Goal: Transaction & Acquisition: Purchase product/service

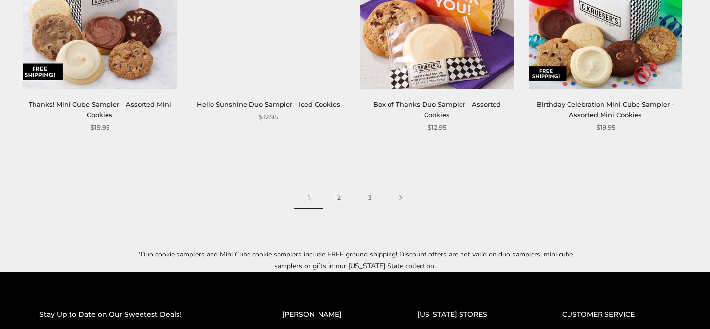
scroll to position [1361, 0]
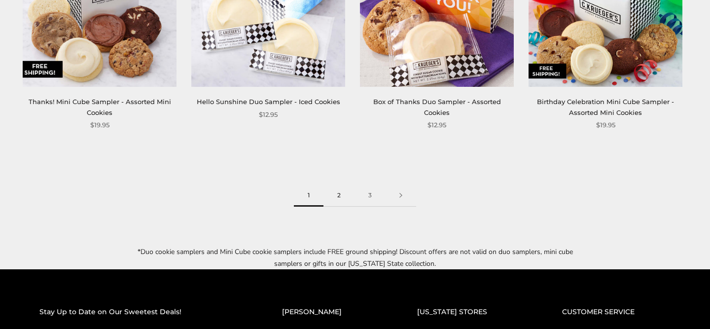
click at [339, 197] on link "2" at bounding box center [339, 196] width 31 height 22
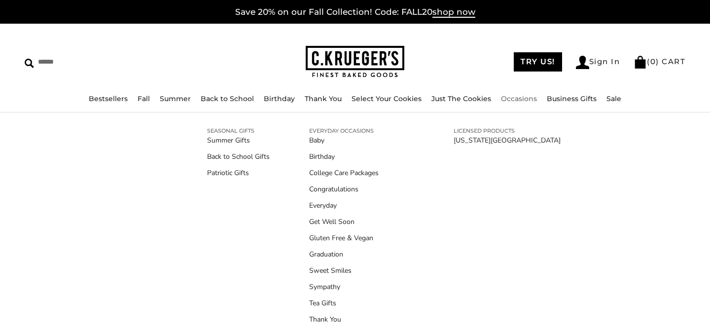
click at [506, 98] on link "Occasions" at bounding box center [519, 98] width 36 height 9
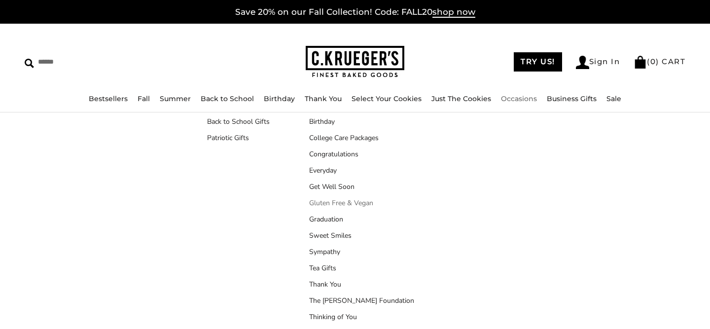
scroll to position [31, 0]
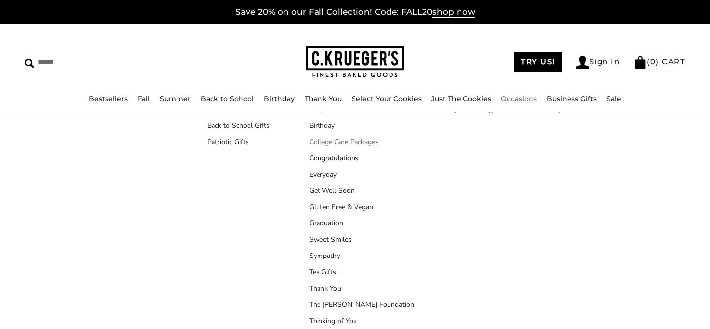
click at [323, 144] on link "College Care Packages" at bounding box center [361, 142] width 105 height 10
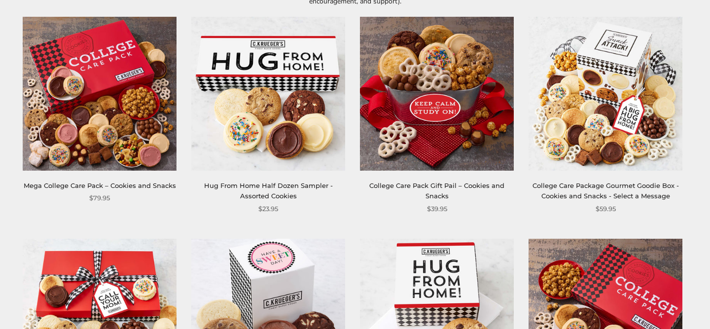
scroll to position [188, 0]
click at [129, 145] on img at bounding box center [100, 94] width 154 height 154
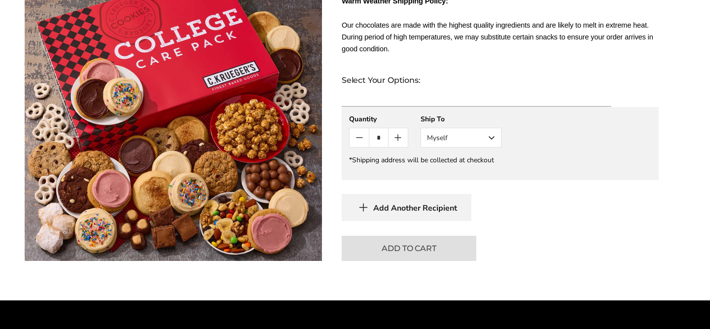
scroll to position [646, 0]
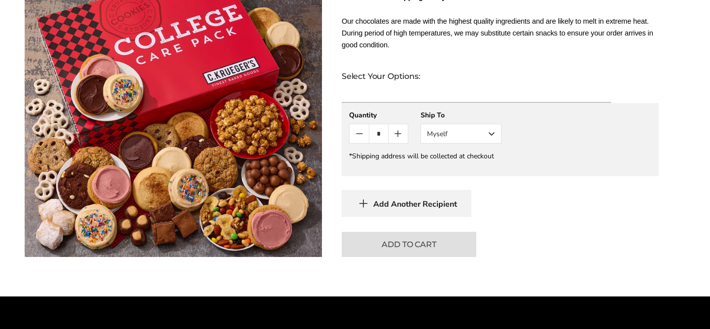
click at [493, 133] on button "Myself" at bounding box center [461, 134] width 81 height 20
click at [483, 168] on button "Other Recipient" at bounding box center [461, 170] width 80 height 18
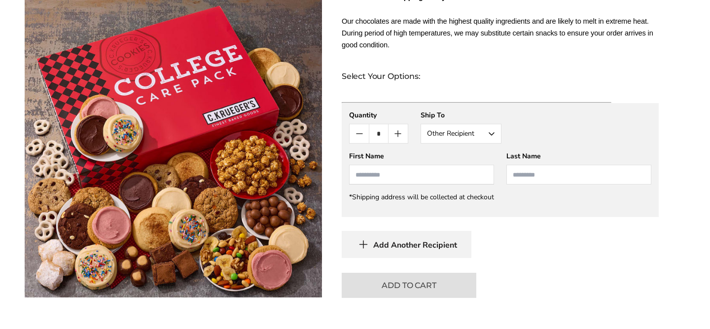
click at [355, 176] on input "First Name" at bounding box center [421, 175] width 145 height 20
type input "******"
click at [514, 177] on input "Last Name" at bounding box center [579, 175] width 145 height 20
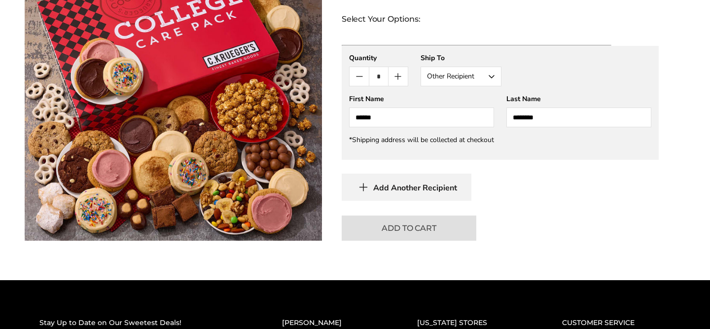
scroll to position [715, 0]
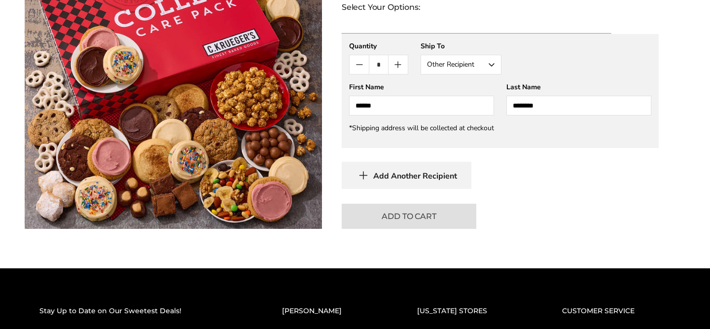
type input "********"
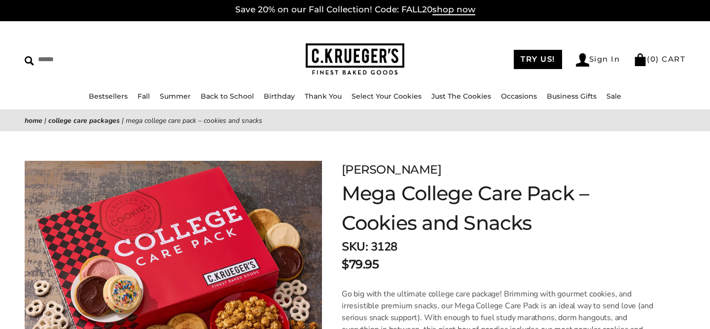
scroll to position [0, 0]
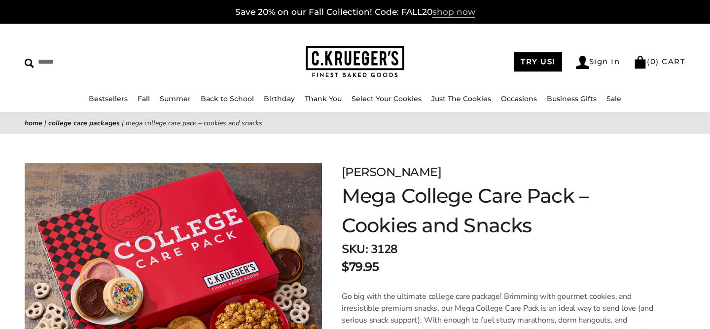
click at [454, 14] on span "shop now" at bounding box center [454, 12] width 43 height 11
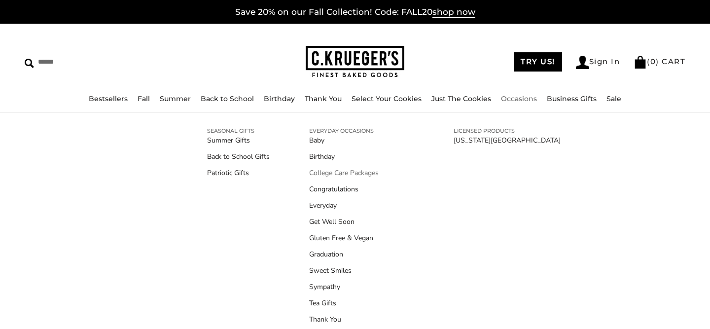
click at [332, 174] on link "College Care Packages" at bounding box center [361, 173] width 105 height 10
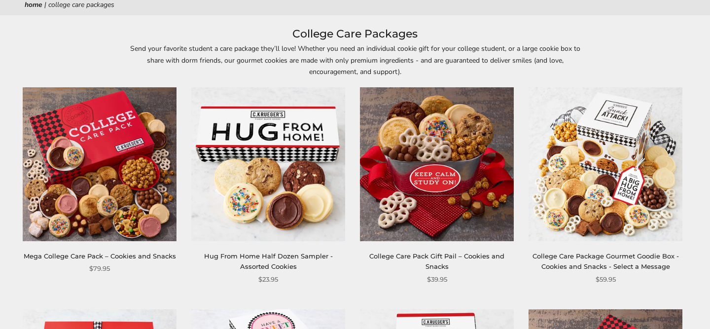
scroll to position [144, 0]
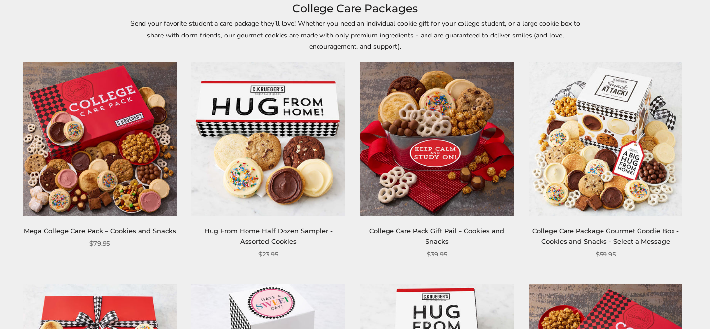
click at [101, 165] on img at bounding box center [100, 139] width 154 height 154
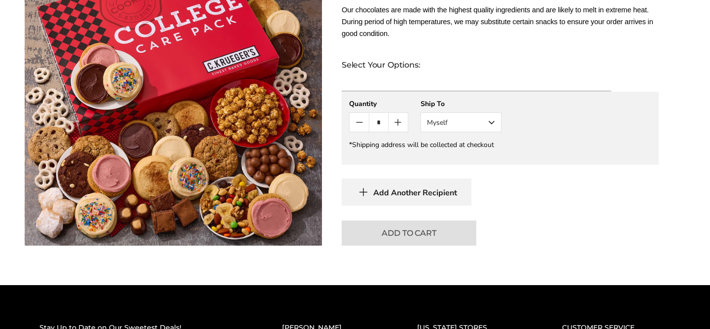
scroll to position [677, 0]
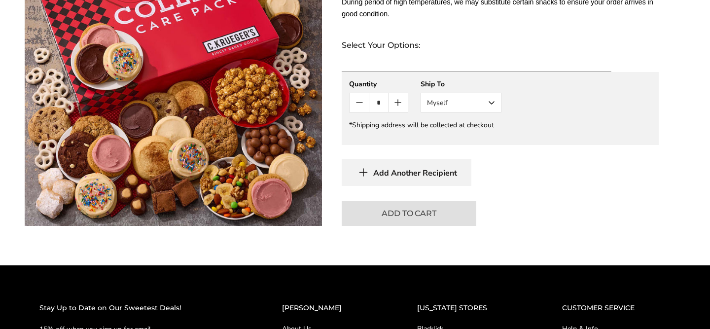
click at [491, 103] on button "Myself" at bounding box center [461, 103] width 81 height 20
click at [478, 139] on button "Other Recipient" at bounding box center [461, 139] width 80 height 18
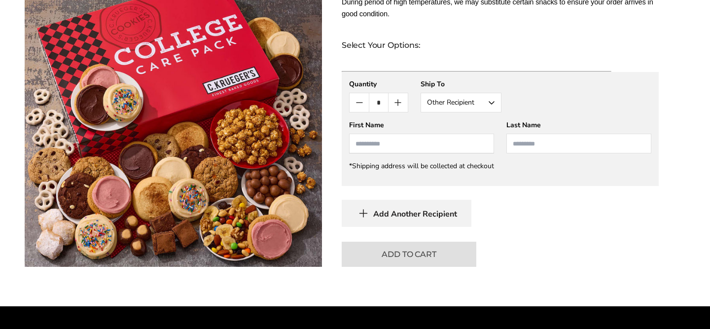
click at [358, 146] on input "First Name" at bounding box center [421, 144] width 145 height 20
type input "******"
click at [514, 145] on input "Last Name" at bounding box center [579, 144] width 145 height 20
type input "********"
click at [413, 213] on span "Add Another Recipient" at bounding box center [415, 214] width 84 height 10
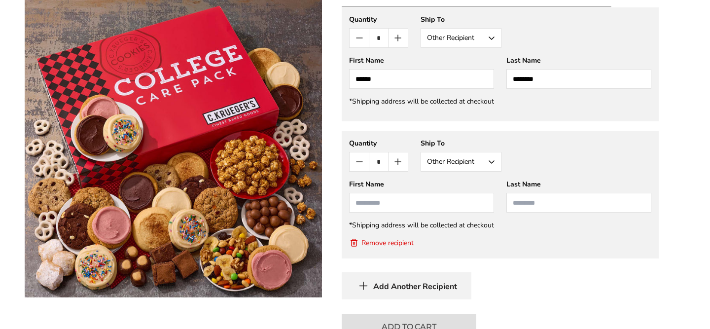
scroll to position [708, 0]
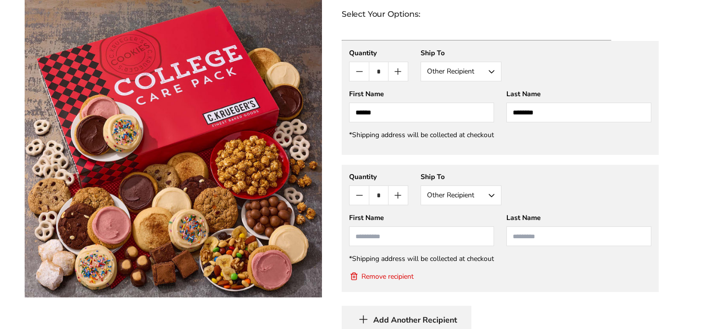
click at [372, 275] on button "Remove recipient" at bounding box center [381, 276] width 65 height 10
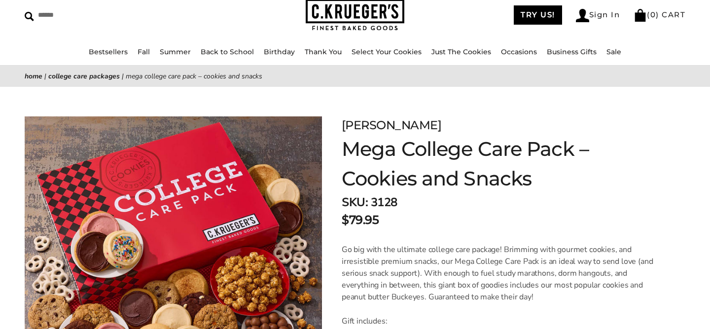
scroll to position [0, 0]
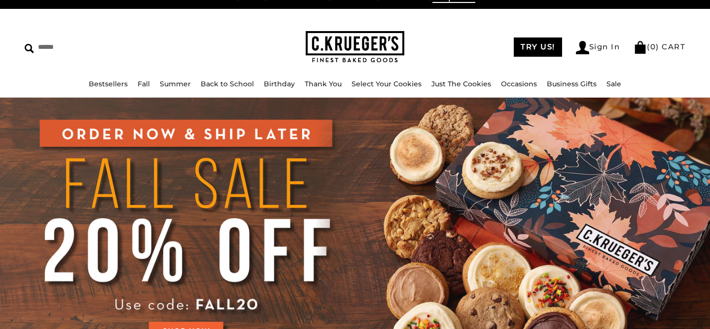
scroll to position [19, 0]
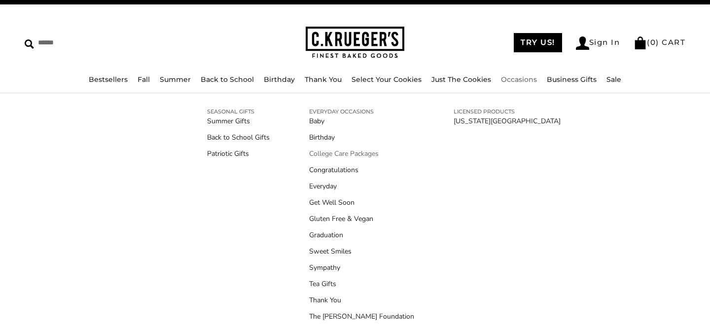
click at [335, 153] on link "College Care Packages" at bounding box center [361, 153] width 105 height 10
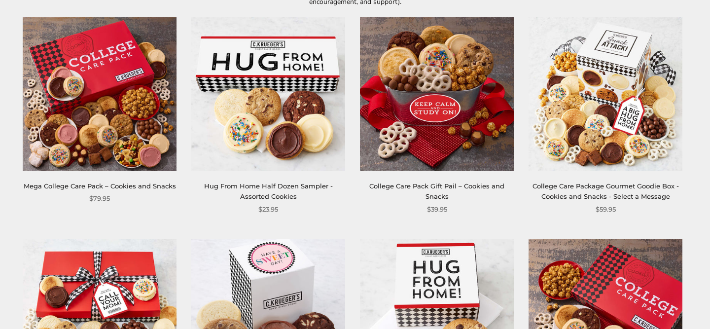
scroll to position [195, 0]
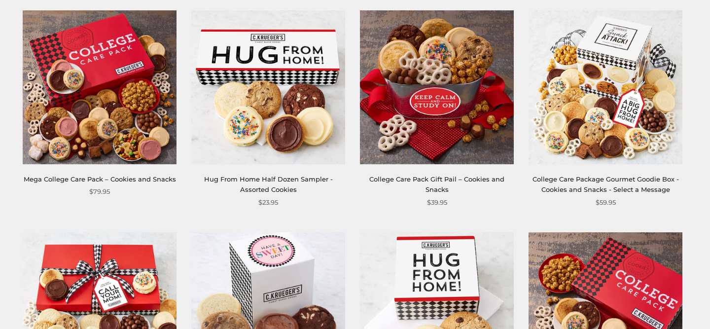
click at [98, 124] on img at bounding box center [100, 87] width 154 height 154
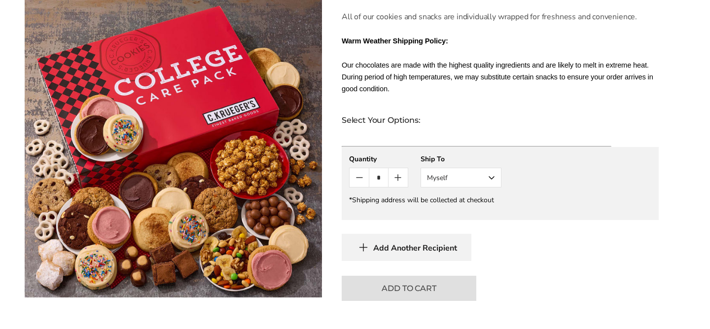
scroll to position [609, 0]
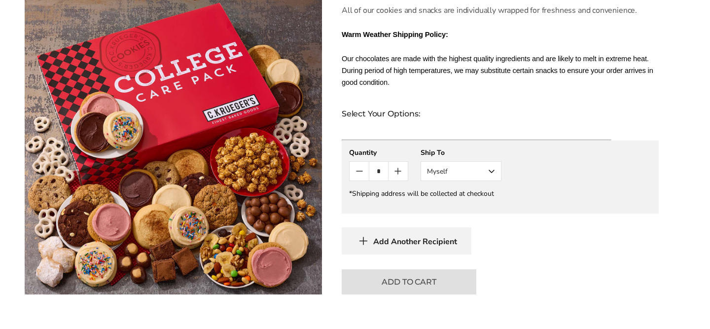
click at [493, 170] on button "Myself" at bounding box center [461, 171] width 81 height 20
click at [477, 209] on button "Other Recipient" at bounding box center [461, 208] width 80 height 18
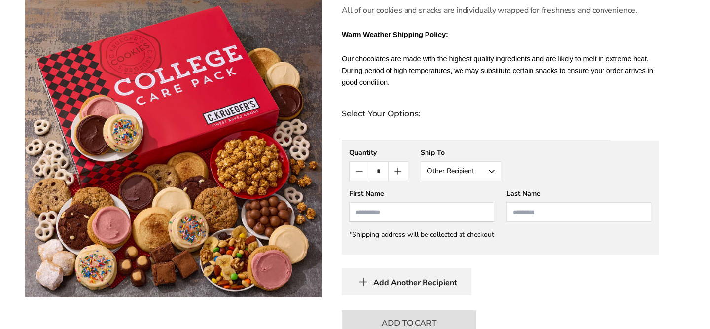
click at [359, 216] on input "First Name" at bounding box center [421, 212] width 145 height 20
type input "******"
click at [516, 211] on input "Last Name" at bounding box center [579, 212] width 145 height 20
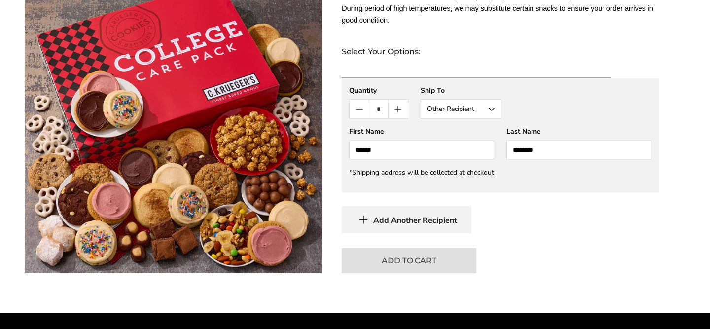
scroll to position [730, 0]
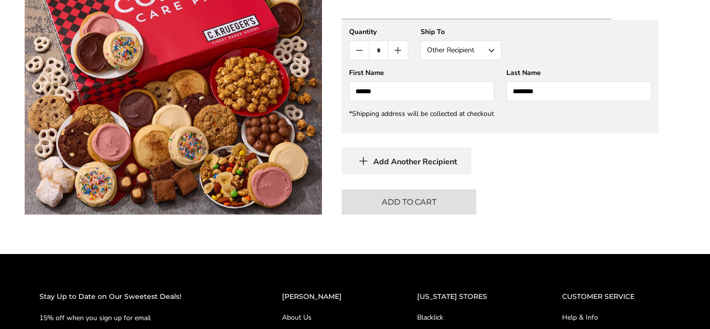
type input "********"
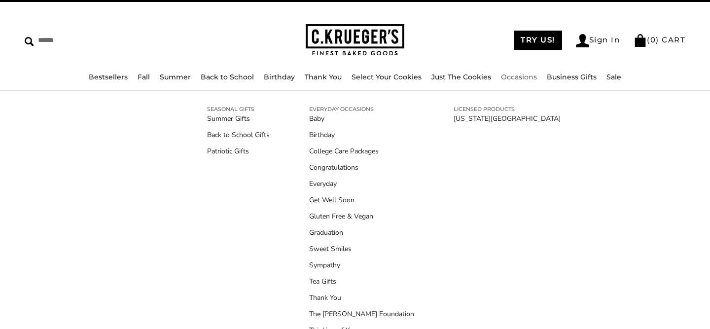
scroll to position [25, 0]
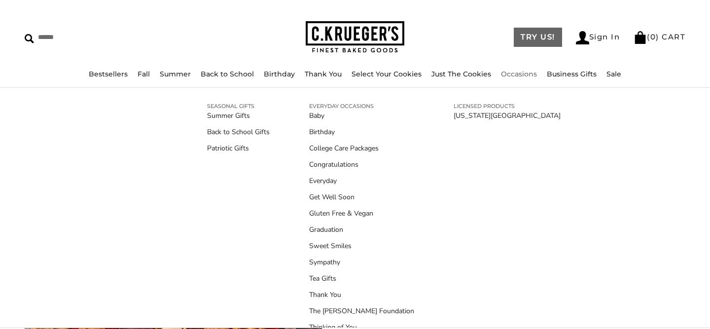
click at [534, 34] on link "TRY US!" at bounding box center [538, 37] width 48 height 19
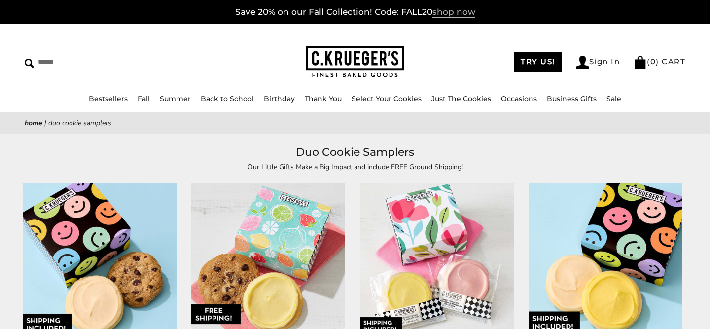
click at [452, 12] on span "shop now" at bounding box center [454, 12] width 43 height 11
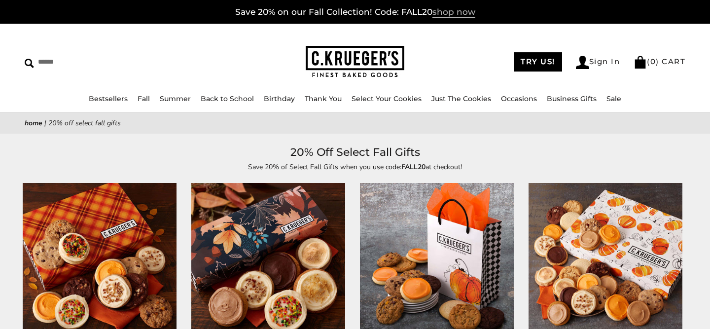
click at [447, 13] on span "shop now" at bounding box center [454, 12] width 43 height 11
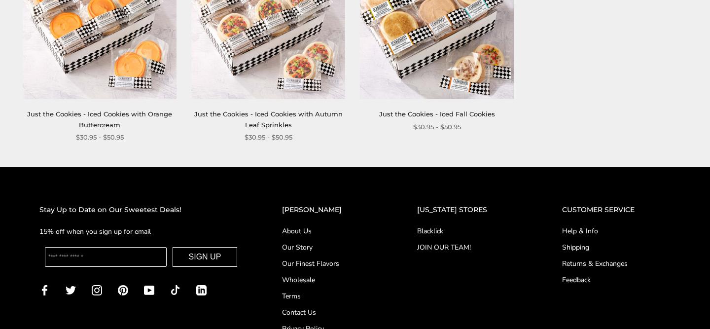
scroll to position [1352, 0]
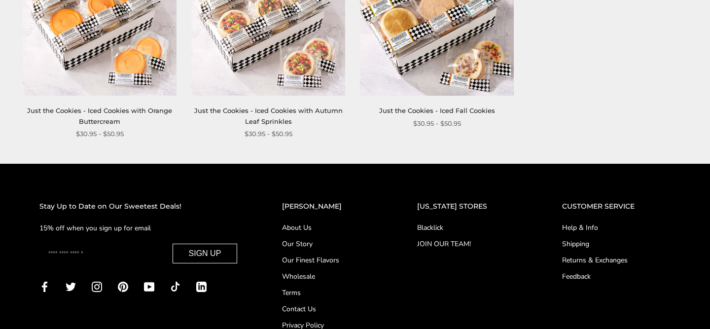
click at [53, 255] on input "Enter your email" at bounding box center [106, 254] width 122 height 20
type input "**********"
click at [197, 256] on button "SIGN UP" at bounding box center [205, 254] width 65 height 20
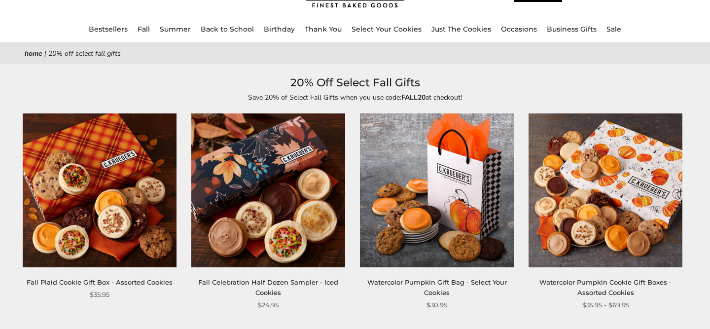
scroll to position [0, 0]
